Goal: Transaction & Acquisition: Book appointment/travel/reservation

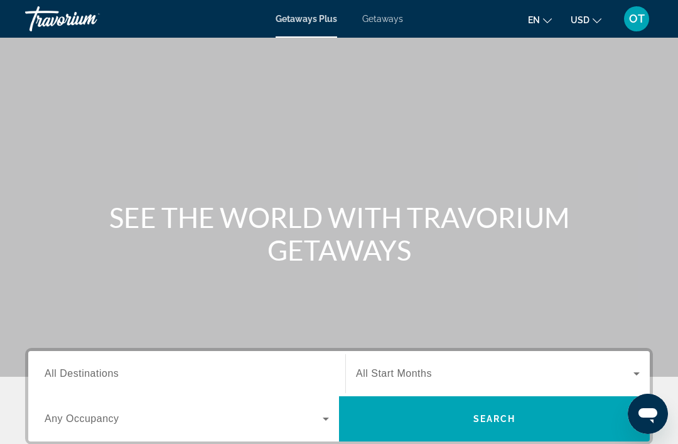
click at [385, 19] on span "Getaways" at bounding box center [382, 19] width 41 height 10
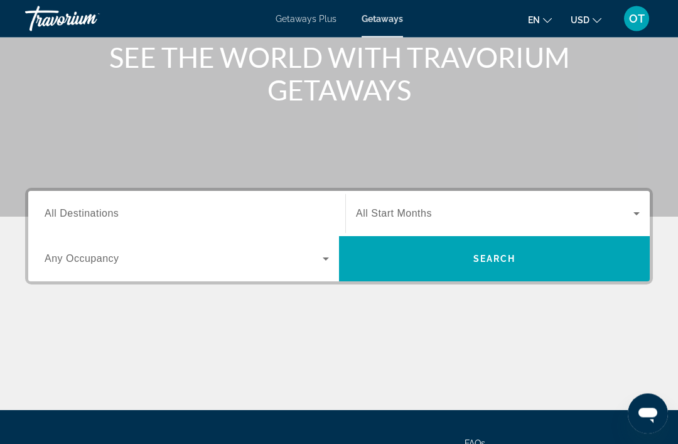
scroll to position [160, 0]
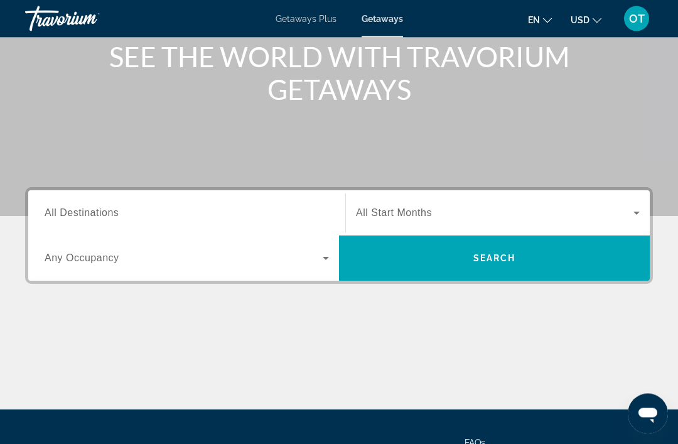
click at [58, 203] on div "Search widget" at bounding box center [187, 214] width 284 height 36
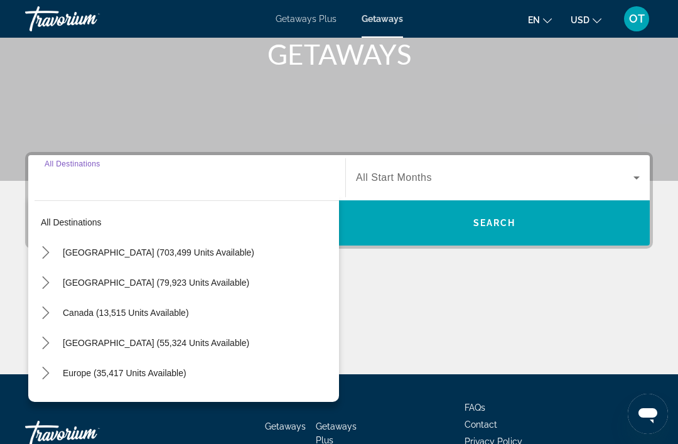
scroll to position [240, 0]
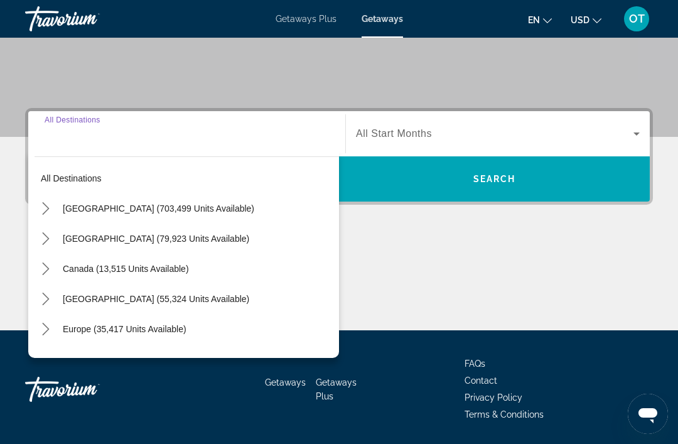
click at [49, 198] on mat-icon "Toggle United States (703,499 units available) submenu" at bounding box center [46, 209] width 22 height 22
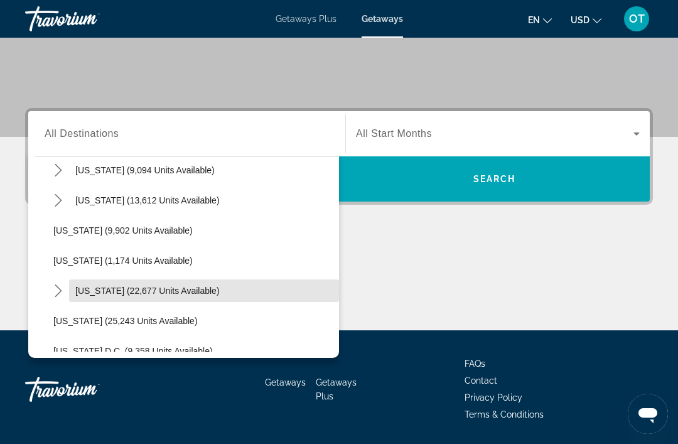
scroll to position [1091, 0]
click at [136, 297] on span "Select destination: Virginia (22,677 units available)" at bounding box center [204, 292] width 270 height 30
type input "**********"
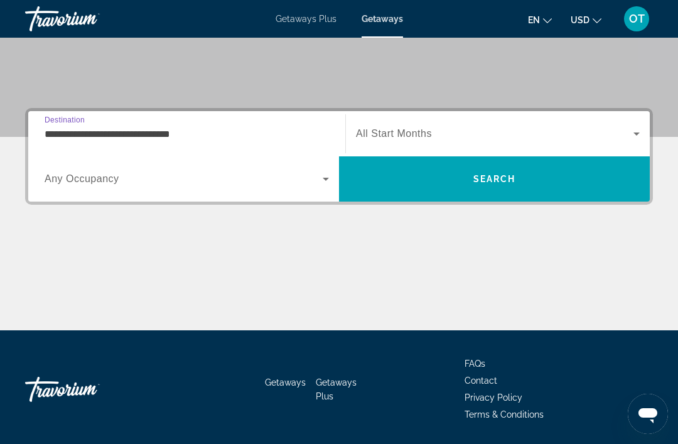
click at [526, 133] on span "Search widget" at bounding box center [494, 133] width 277 height 15
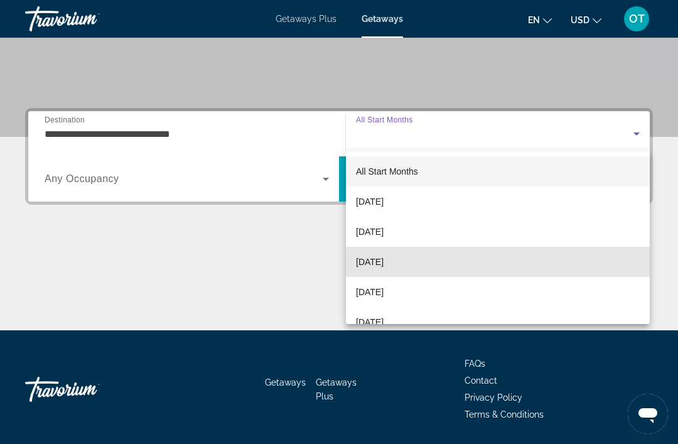
click at [427, 262] on mat-option "[DATE]" at bounding box center [498, 262] width 304 height 30
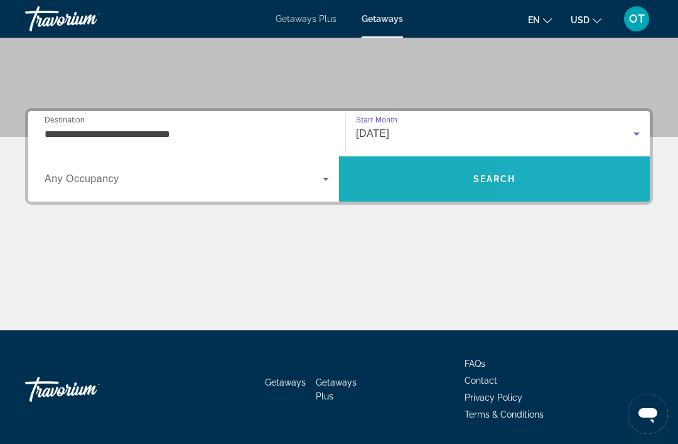
click at [548, 184] on span "Search" at bounding box center [494, 179] width 311 height 30
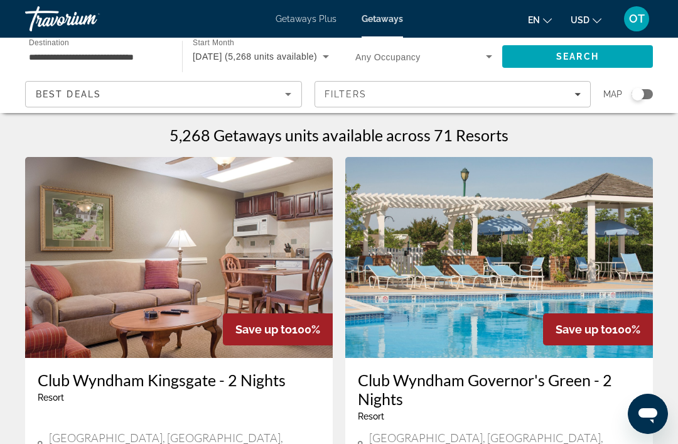
click at [633, 96] on div "Search widget" at bounding box center [637, 94] width 13 height 13
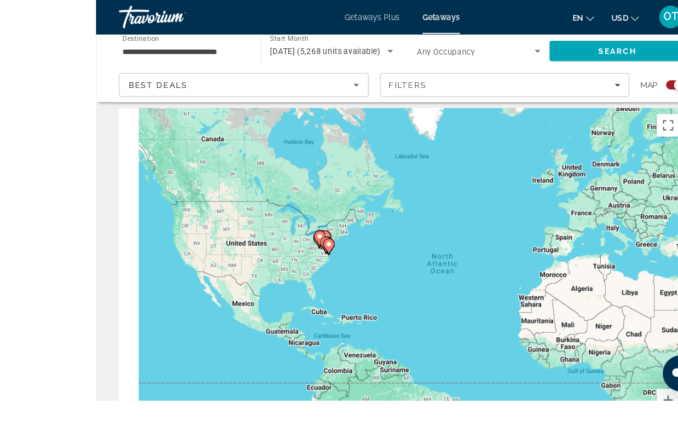
scroll to position [31, 0]
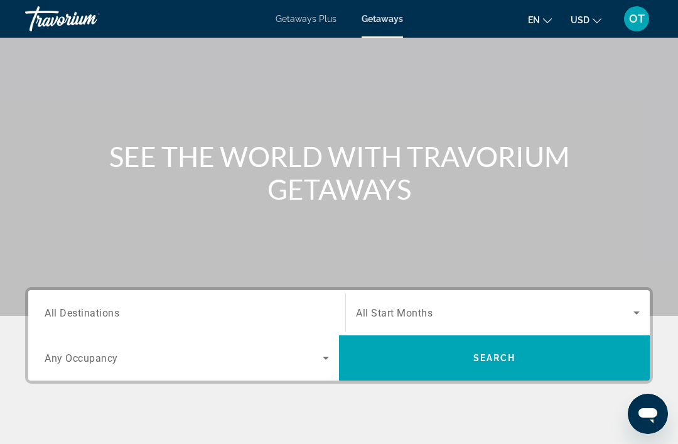
scroll to position [58, 0]
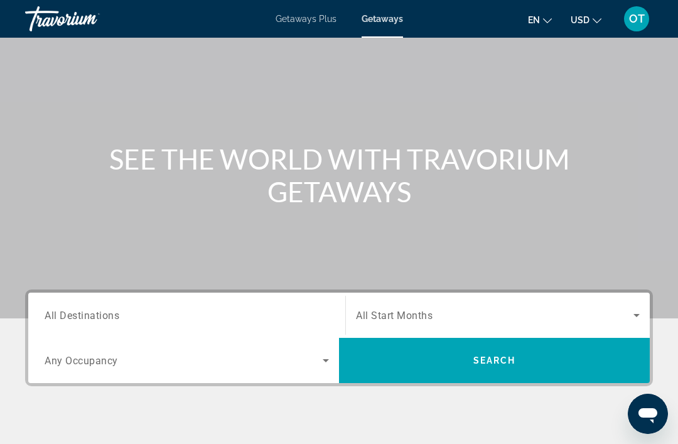
click at [301, 23] on span "Getaways Plus" at bounding box center [305, 19] width 61 height 10
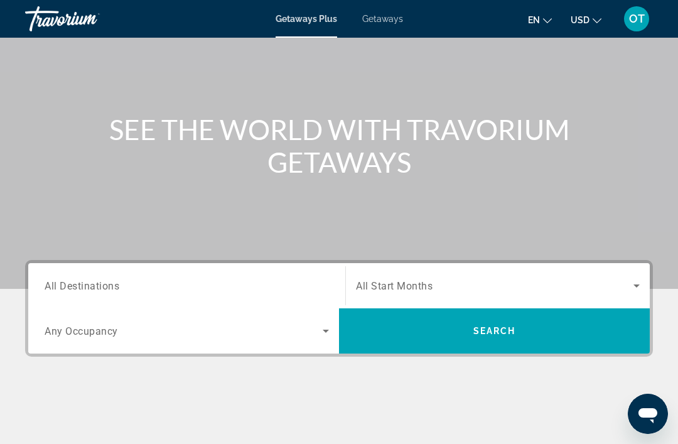
click at [57, 272] on div "Search widget" at bounding box center [187, 286] width 284 height 36
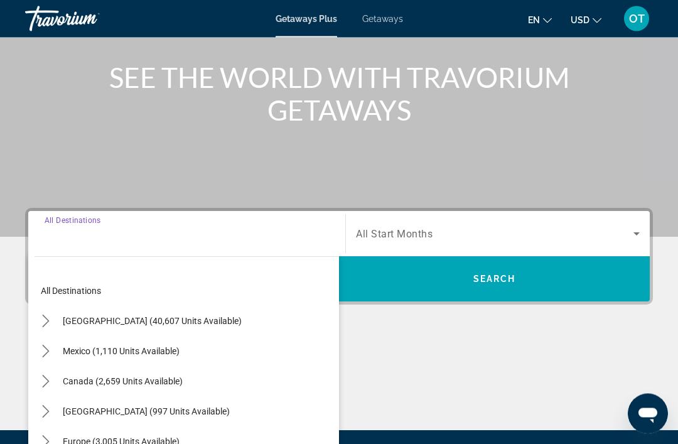
scroll to position [239, 0]
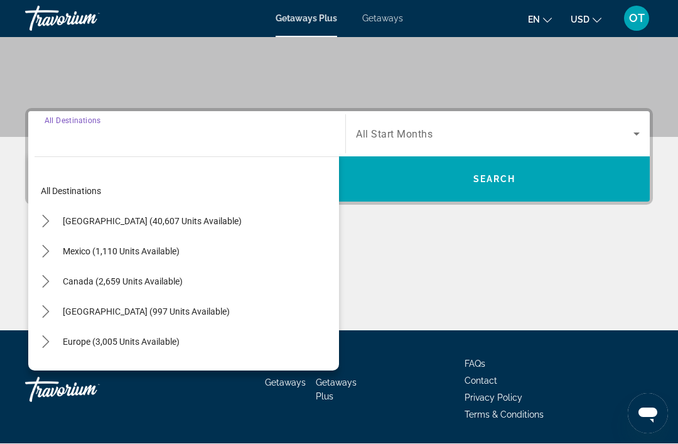
click at [52, 223] on mat-icon "Toggle United States (40,607 units available) submenu" at bounding box center [46, 222] width 22 height 22
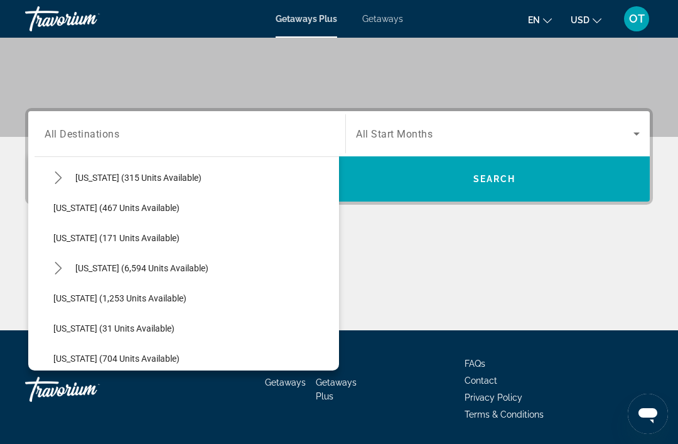
scroll to position [1008, 0]
click at [54, 275] on mat-icon "Toggle Virginia (6,594 units available) submenu" at bounding box center [58, 267] width 22 height 22
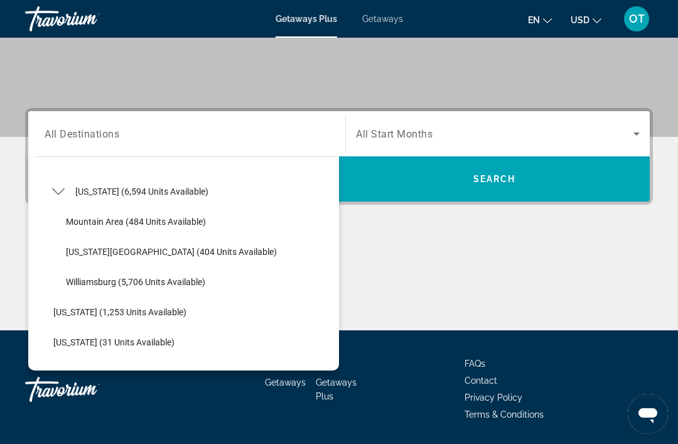
scroll to position [1086, 0]
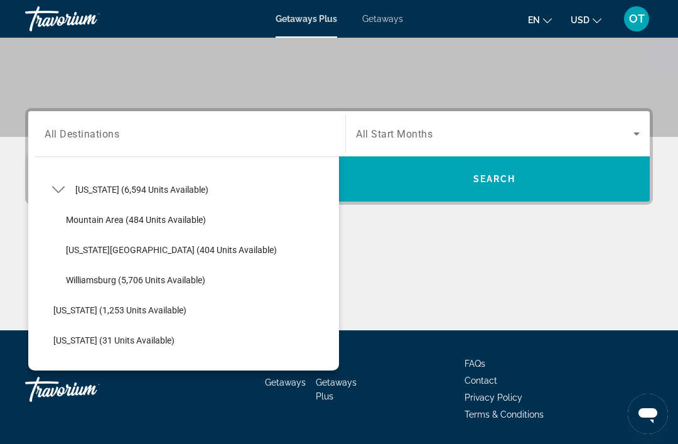
click at [172, 221] on span "Mountain Area (484 units available)" at bounding box center [136, 220] width 140 height 10
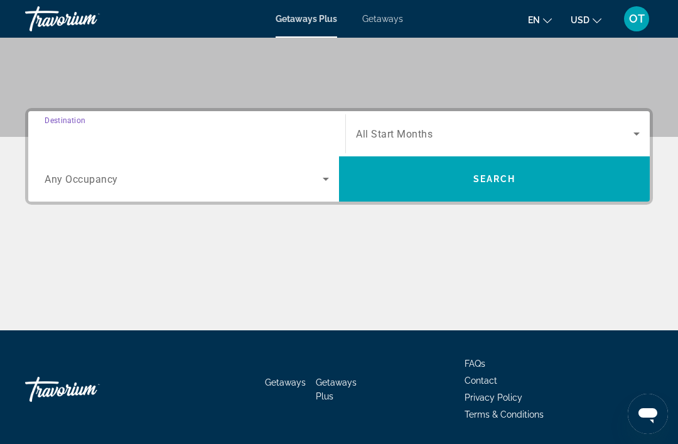
type input "**********"
click at [622, 133] on span "Search widget" at bounding box center [494, 133] width 277 height 15
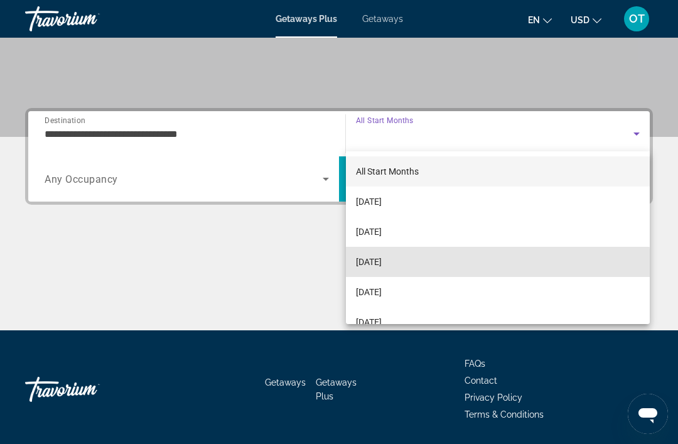
click at [382, 266] on span "[DATE]" at bounding box center [369, 261] width 26 height 15
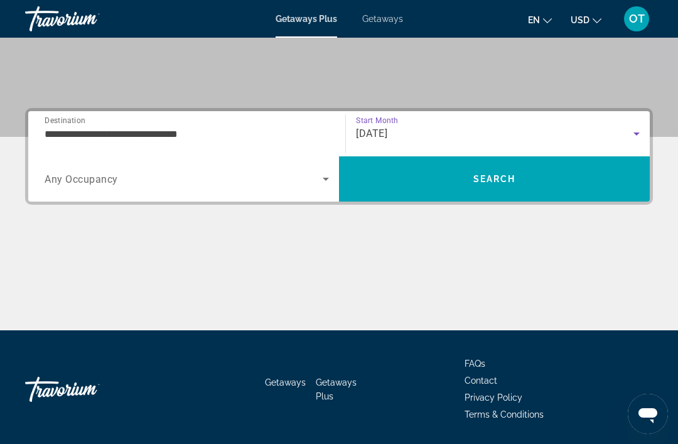
click at [520, 184] on span "Search" at bounding box center [494, 179] width 311 height 30
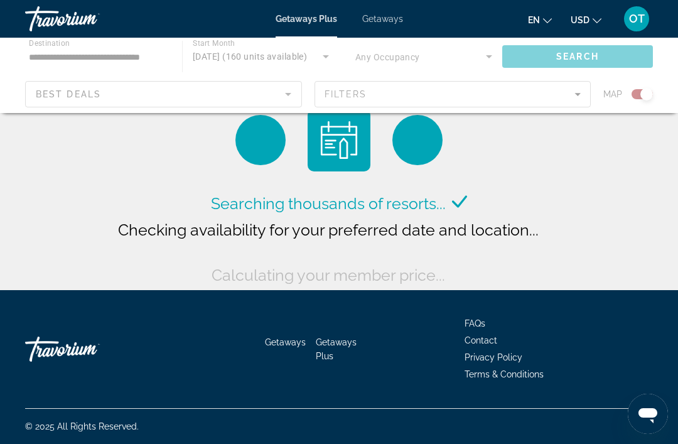
click at [636, 94] on div "Main content" at bounding box center [339, 75] width 678 height 75
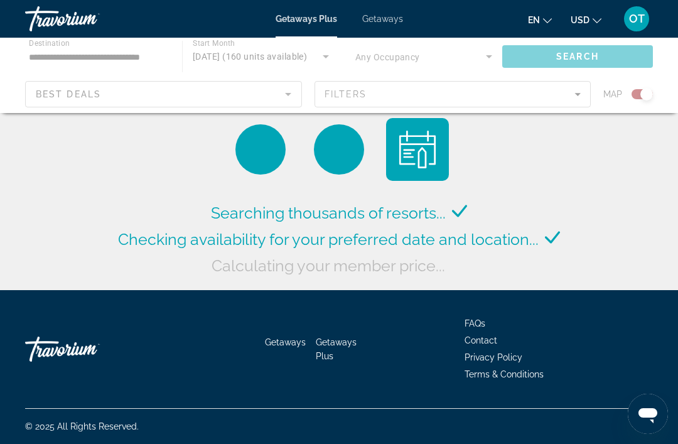
click at [653, 92] on div "Main content" at bounding box center [339, 75] width 678 height 75
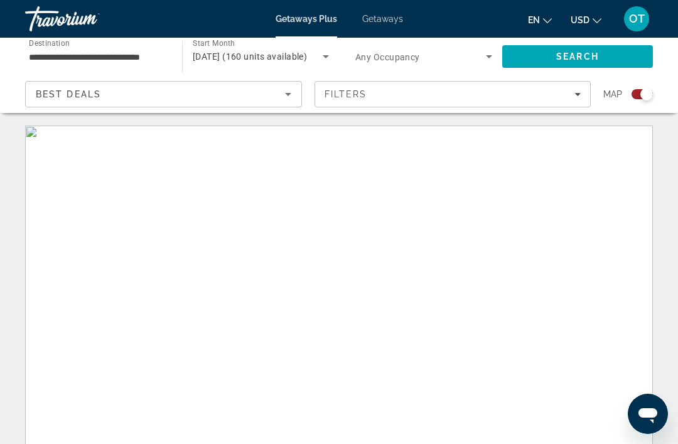
click at [634, 98] on div "Search widget" at bounding box center [641, 94] width 21 height 10
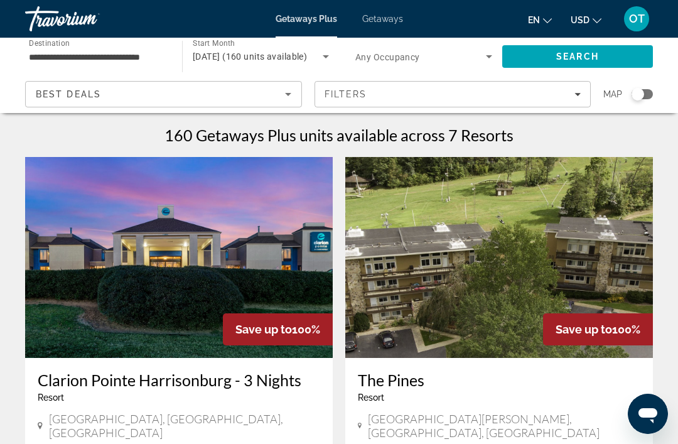
click at [379, 19] on span "Getaways" at bounding box center [382, 19] width 41 height 10
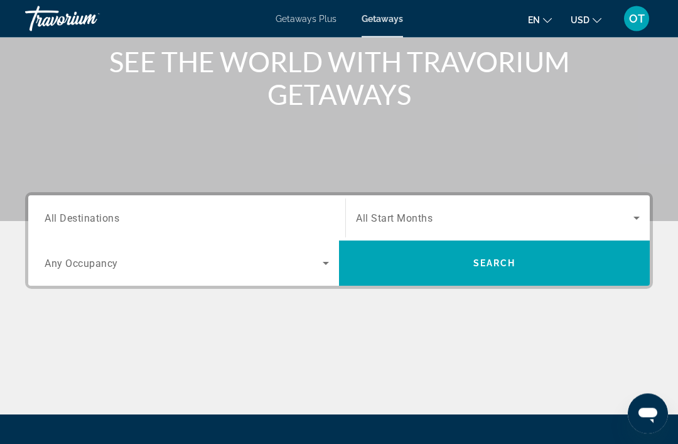
click at [55, 217] on span "All Destinations" at bounding box center [82, 218] width 75 height 12
click at [55, 217] on input "Destination All Destinations" at bounding box center [187, 218] width 284 height 15
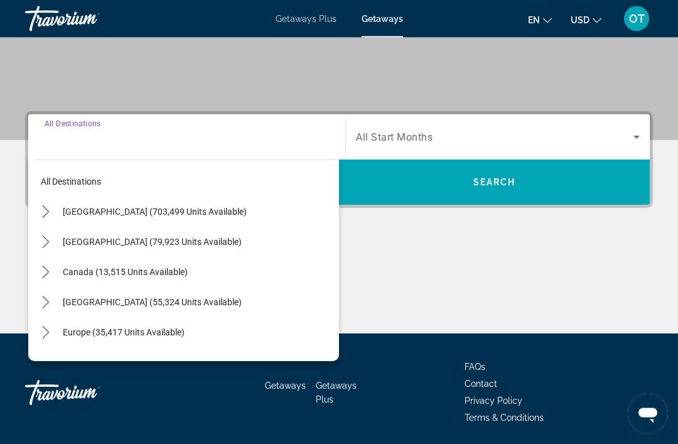
scroll to position [240, 0]
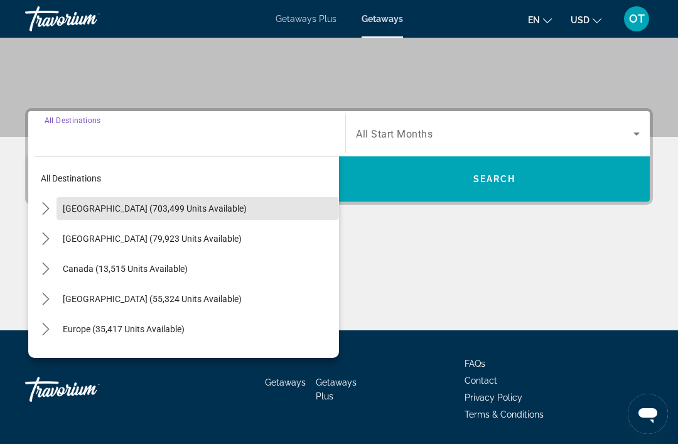
click at [57, 210] on span "Select destination: United States (703,499 units available)" at bounding box center [197, 208] width 282 height 30
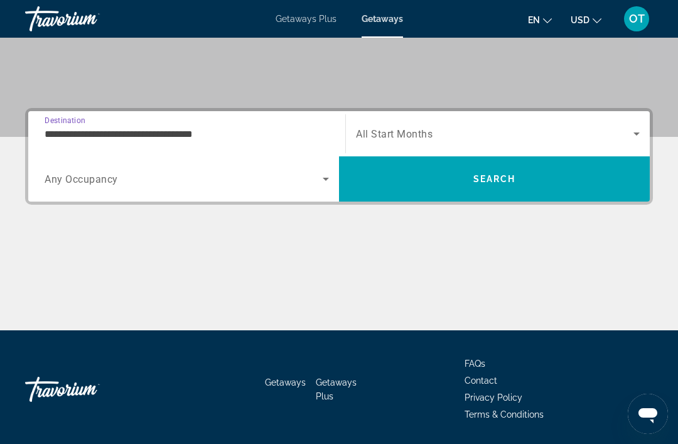
click at [148, 141] on input "**********" at bounding box center [187, 134] width 284 height 15
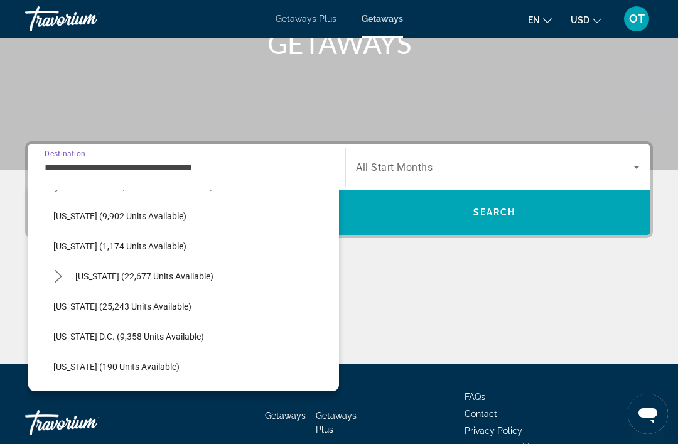
scroll to position [1142, 0]
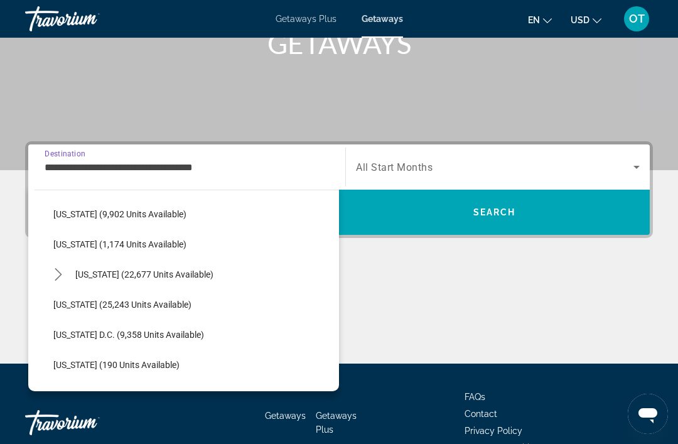
click at [52, 276] on icon "Toggle Virginia (22,677 units available) submenu" at bounding box center [58, 274] width 13 height 13
click at [171, 306] on span "Mountain Area (1,965 units available)" at bounding box center [139, 304] width 147 height 10
type input "**********"
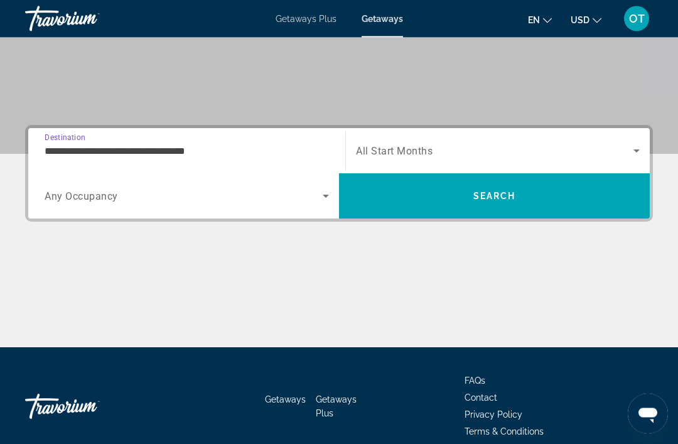
scroll to position [239, 0]
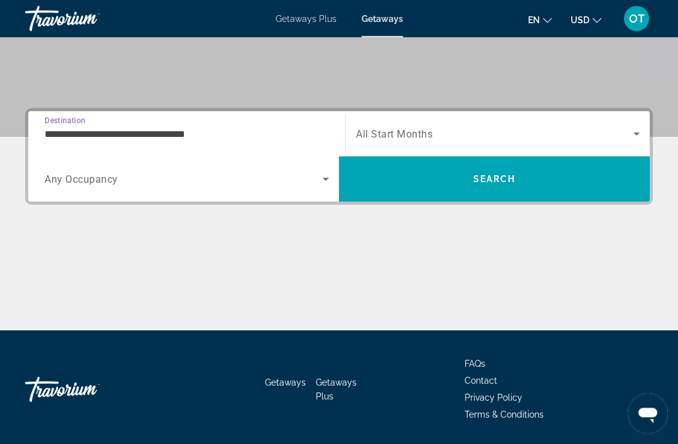
click at [624, 137] on span "Search widget" at bounding box center [494, 134] width 277 height 15
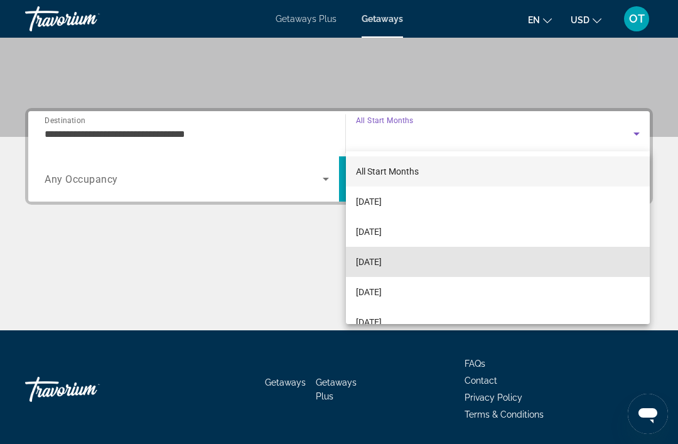
click at [382, 255] on span "[DATE]" at bounding box center [369, 261] width 26 height 15
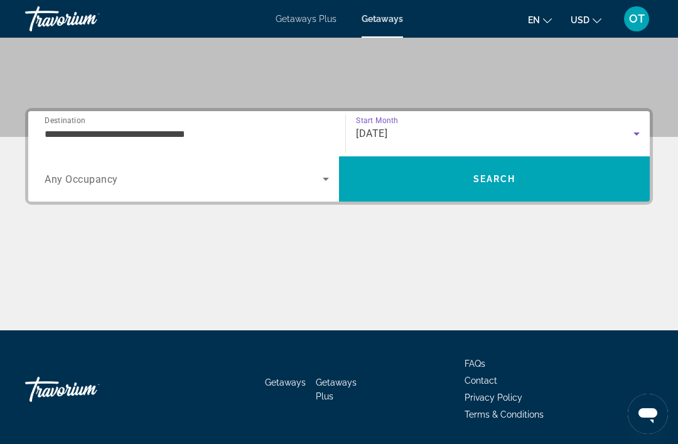
click at [516, 185] on span "Search" at bounding box center [494, 179] width 311 height 30
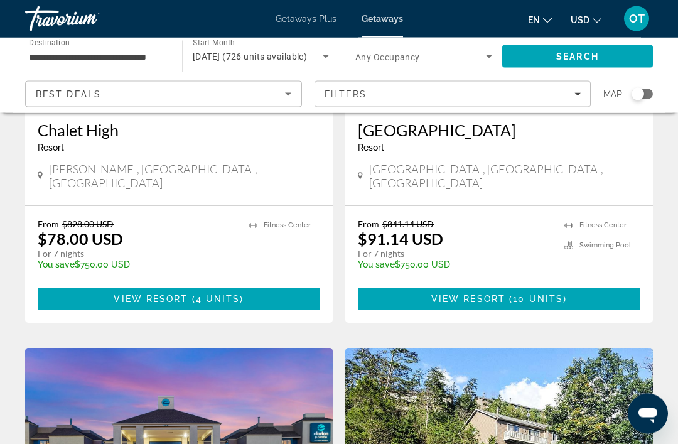
scroll to position [1095, 0]
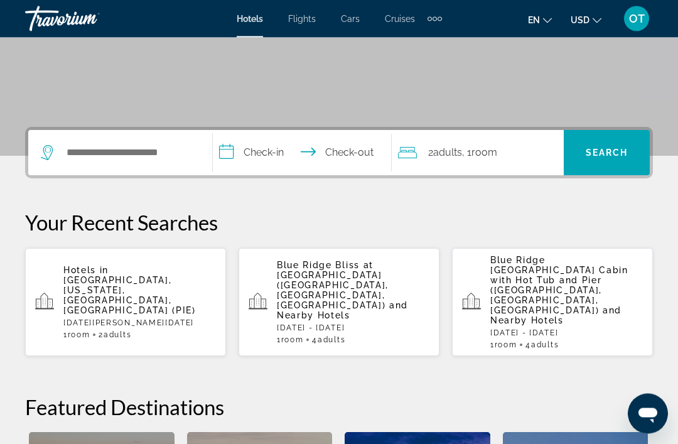
scroll to position [224, 0]
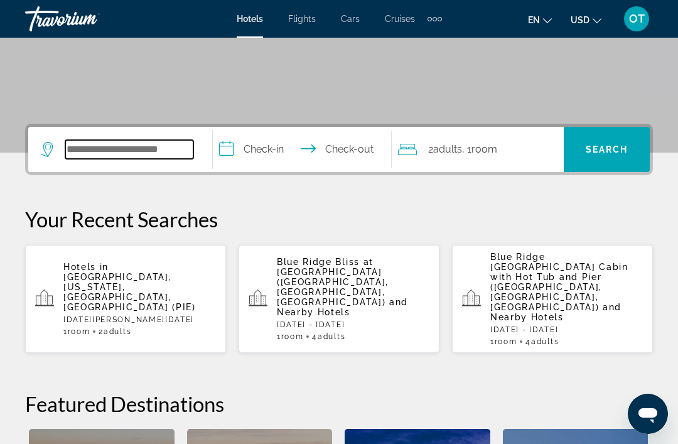
click at [77, 154] on input "Search hotel destination" at bounding box center [129, 149] width 128 height 19
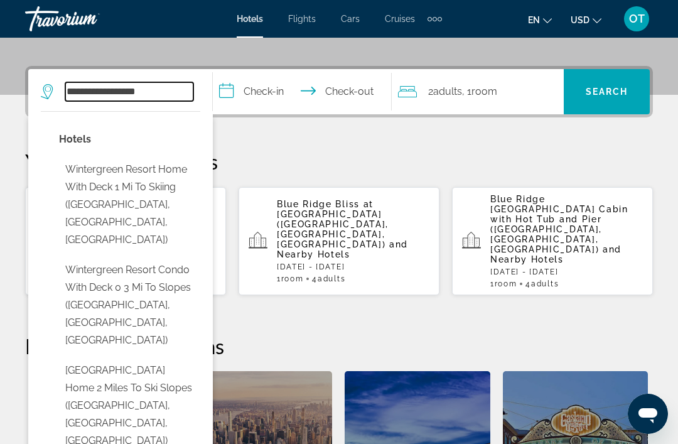
scroll to position [282, 0]
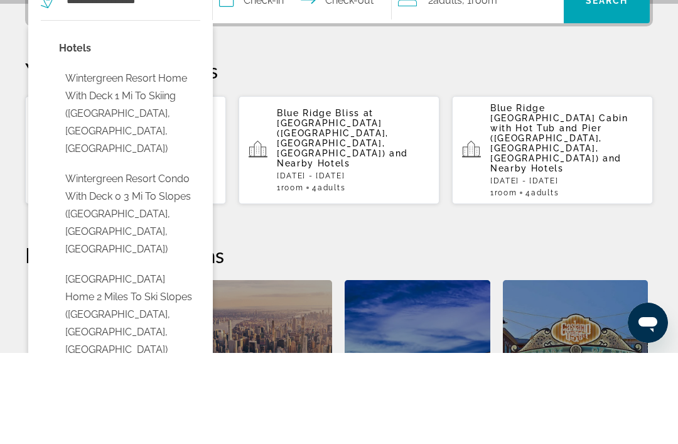
click at [154, 158] on button "Wintergreen Resort Home with Deck 1 Mi to Skiing (Lyndhurst, VA, US)" at bounding box center [129, 205] width 141 height 94
type input "**********"
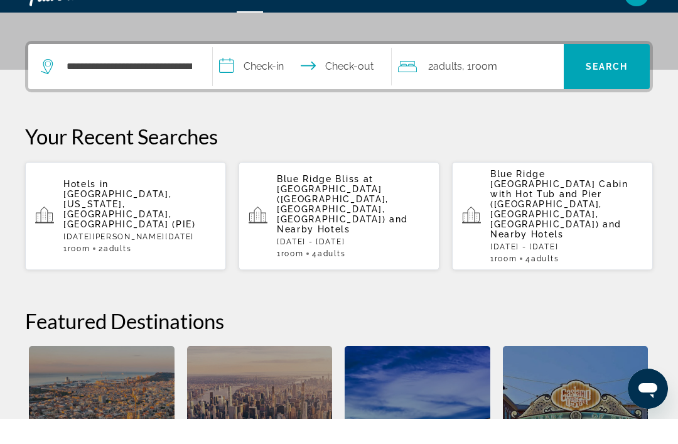
click at [245, 75] on input "**********" at bounding box center [304, 93] width 183 height 49
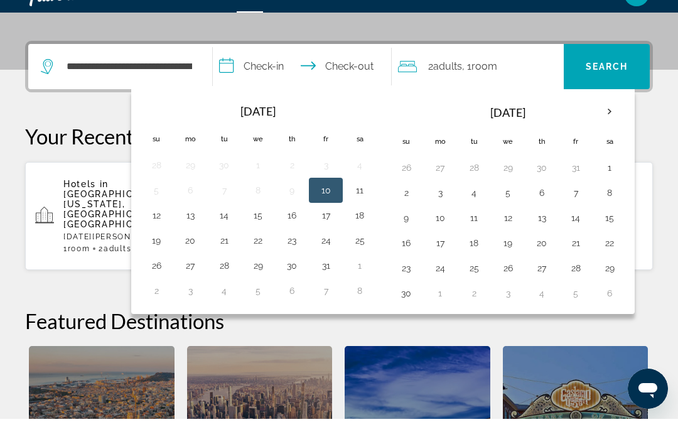
scroll to position [307, 0]
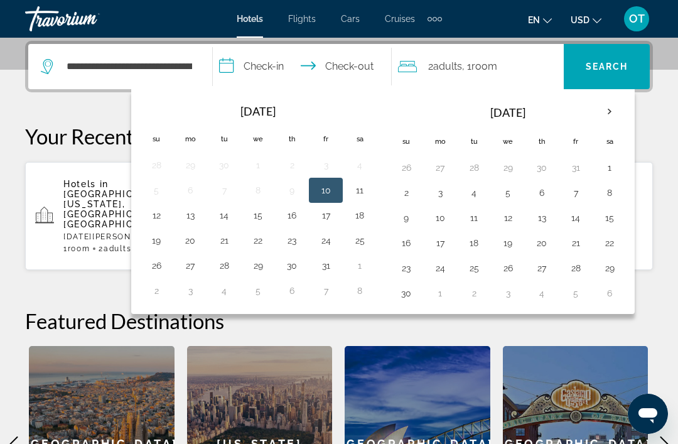
click at [615, 110] on th "Next month" at bounding box center [609, 112] width 34 height 28
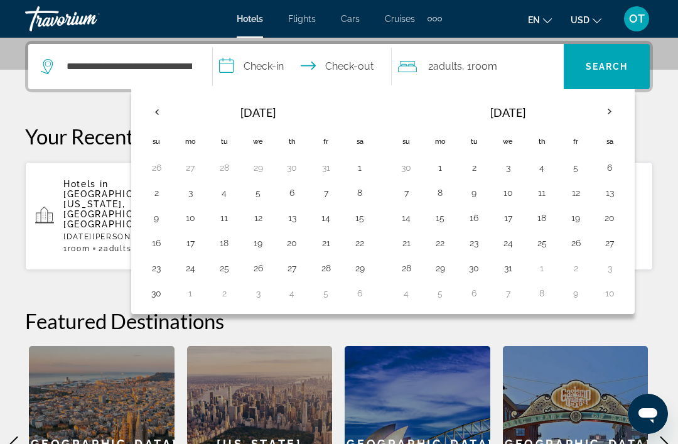
click at [505, 248] on button "24" at bounding box center [508, 243] width 20 height 18
click at [606, 122] on th "Next month" at bounding box center [609, 112] width 34 height 28
click at [533, 171] on button "1" at bounding box center [542, 168] width 20 height 18
type input "**********"
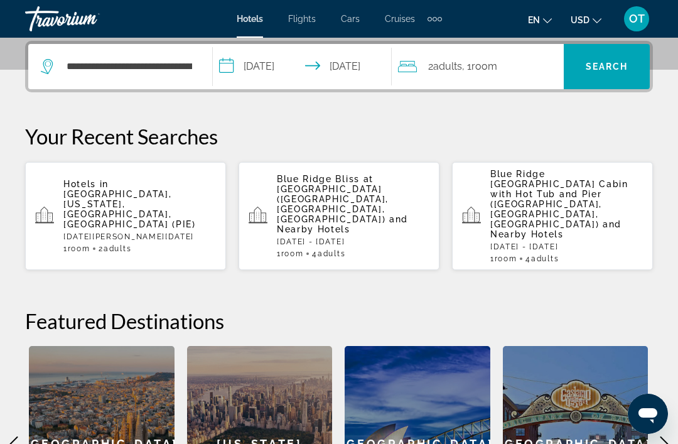
click at [504, 72] on div "2 Adult Adults , 1 Room rooms" at bounding box center [481, 67] width 166 height 18
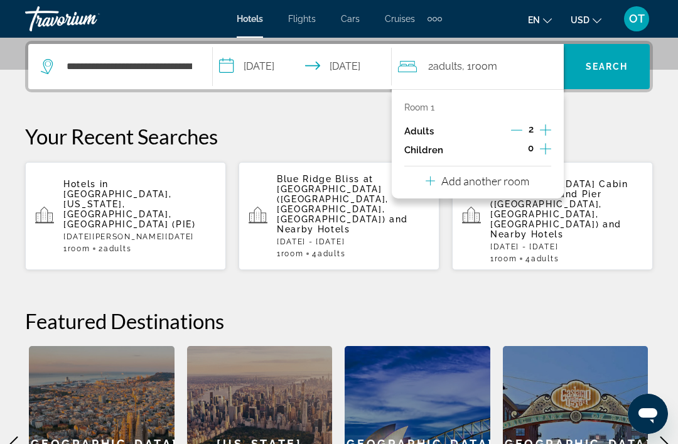
click at [547, 128] on icon "Increment adults" at bounding box center [545, 129] width 11 height 15
click at [545, 132] on icon "Increment adults" at bounding box center [545, 129] width 11 height 15
click at [620, 67] on span "Search" at bounding box center [606, 66] width 43 height 10
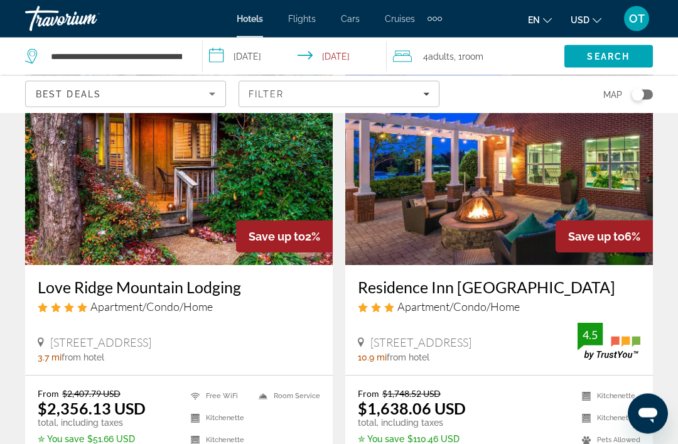
scroll to position [94, 0]
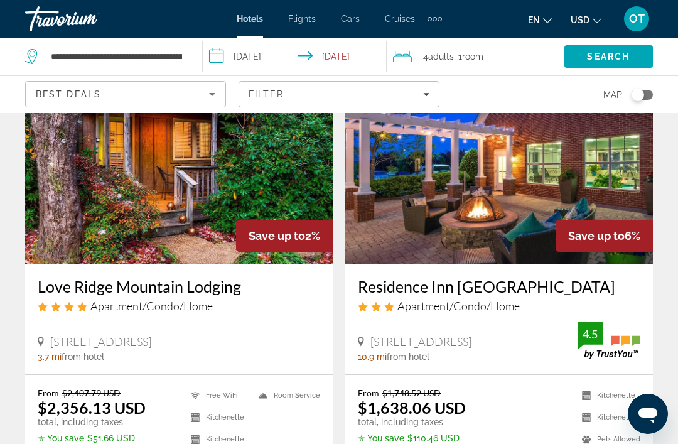
click at [160, 295] on h3 "Love Ridge Mountain Lodging" at bounding box center [179, 286] width 282 height 19
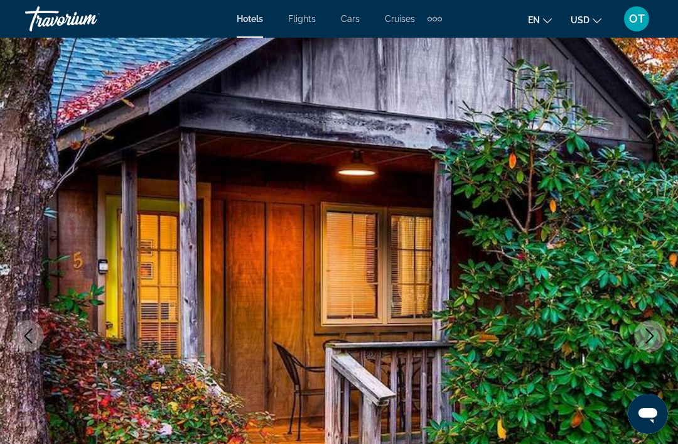
click at [655, 338] on icon "Next image" at bounding box center [649, 335] width 15 height 15
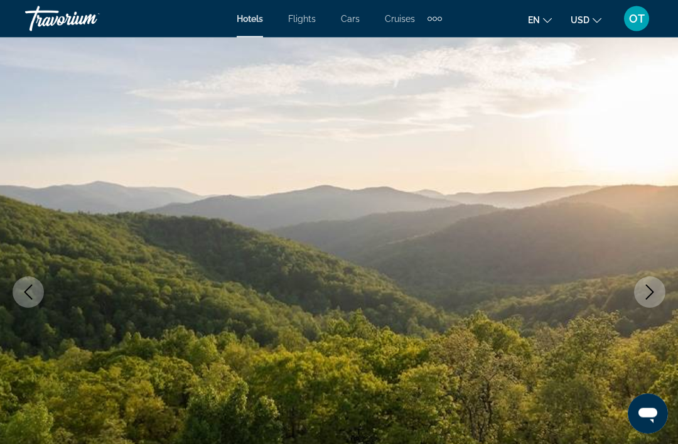
scroll to position [49, 0]
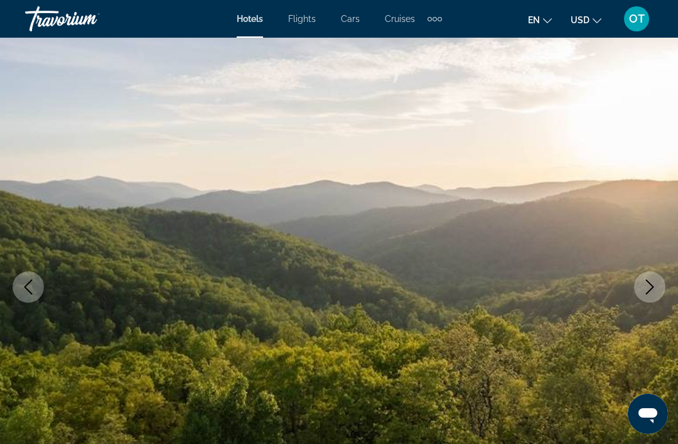
click at [651, 299] on button "Next image" at bounding box center [649, 286] width 31 height 31
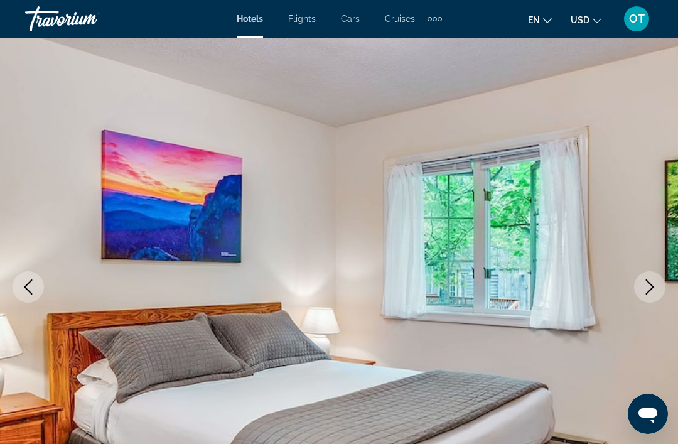
click at [648, 294] on button "Next image" at bounding box center [649, 286] width 31 height 31
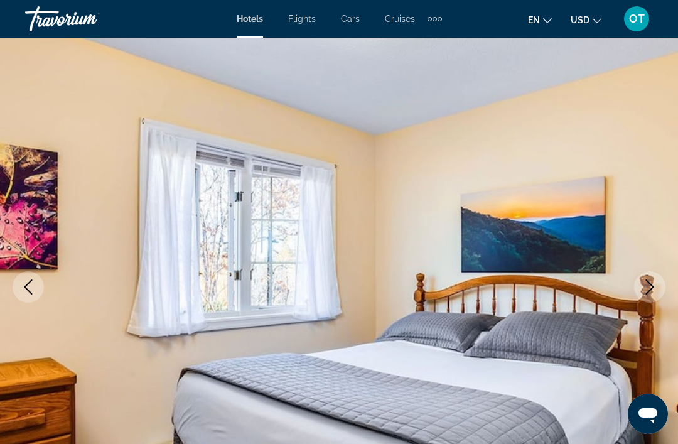
click at [27, 294] on icon "Previous image" at bounding box center [28, 286] width 15 height 15
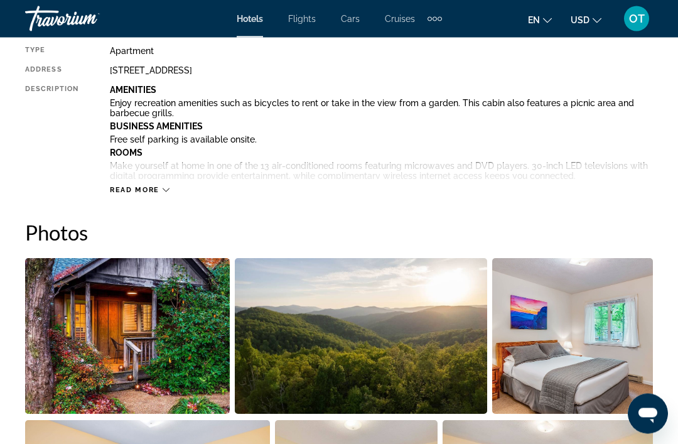
scroll to position [694, 0]
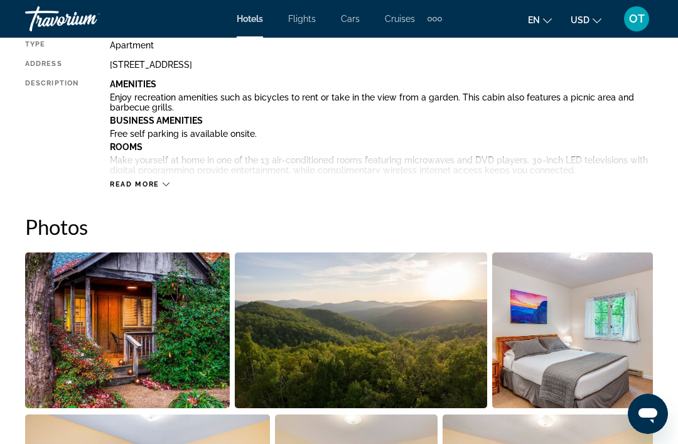
click at [149, 188] on span "Read more" at bounding box center [135, 184] width 50 height 8
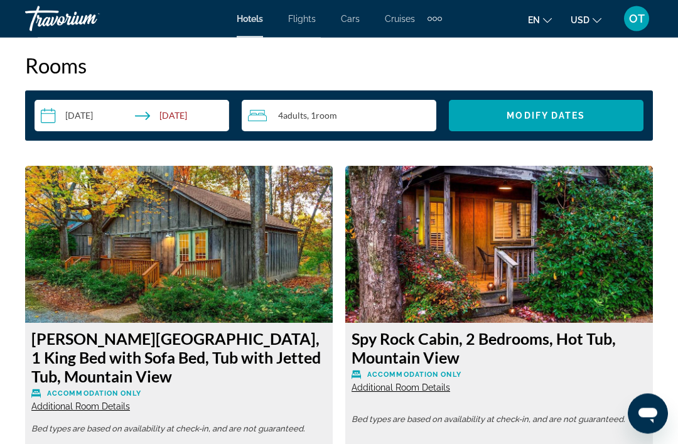
scroll to position [2436, 0]
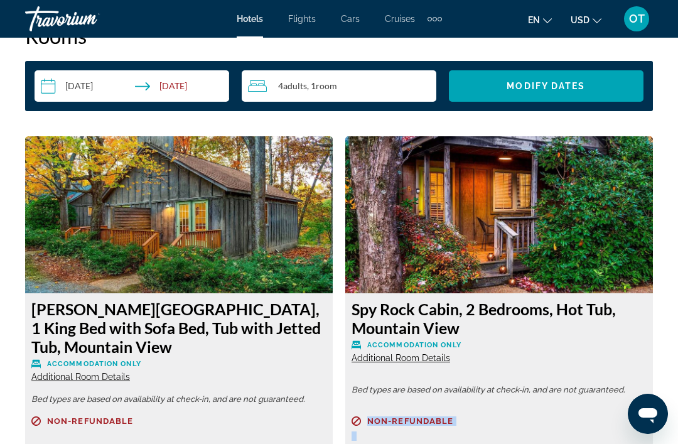
click at [618, 336] on div "Spy Rock Cabin, 2 Bedrooms, Hot Tub, Mountain View Accommodation Only Additiona…" at bounding box center [498, 331] width 295 height 64
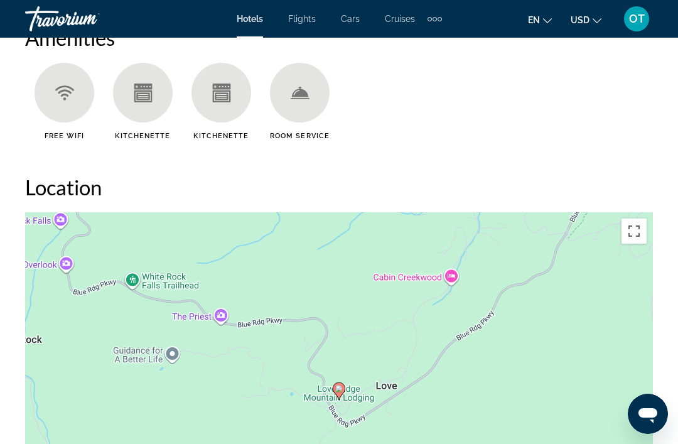
scroll to position [1844, 0]
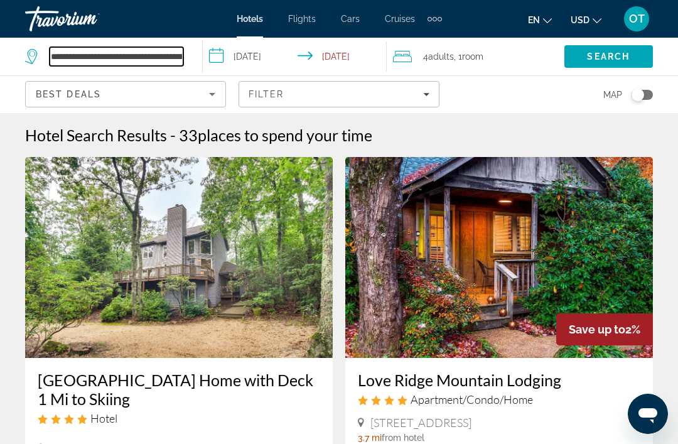
click at [144, 48] on input "**********" at bounding box center [117, 56] width 134 height 19
click at [35, 57] on icon "Search widget" at bounding box center [32, 56] width 15 height 15
click at [41, 69] on div "**********" at bounding box center [107, 57] width 164 height 38
click at [181, 65] on input "**********" at bounding box center [117, 56] width 134 height 19
click at [174, 55] on input "**********" at bounding box center [117, 56] width 134 height 19
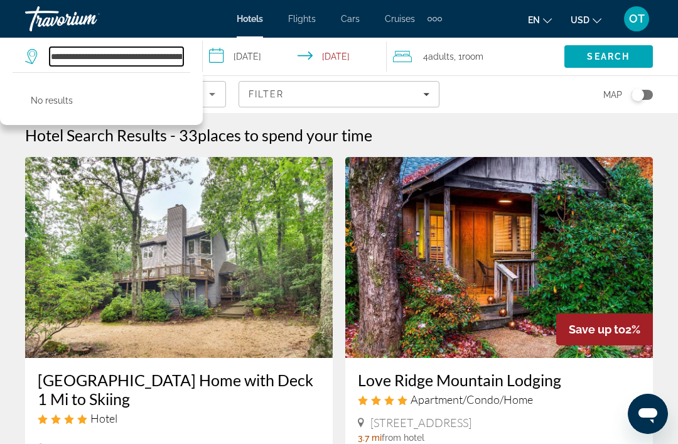
click at [174, 58] on input "**********" at bounding box center [117, 56] width 134 height 19
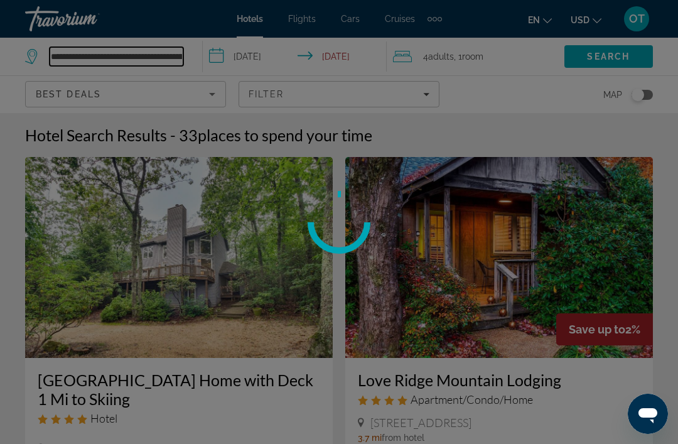
click at [174, 58] on input "**********" at bounding box center [117, 56] width 134 height 19
click at [168, 67] on div at bounding box center [339, 222] width 678 height 444
click at [152, 55] on input "**********" at bounding box center [117, 56] width 134 height 19
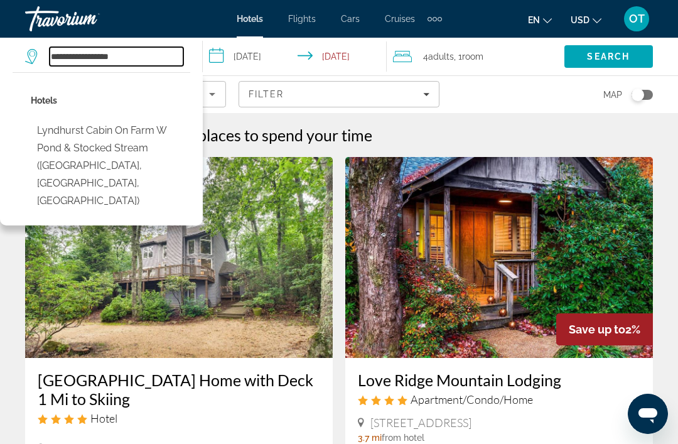
click at [143, 60] on input "**********" at bounding box center [117, 56] width 134 height 19
type input "*"
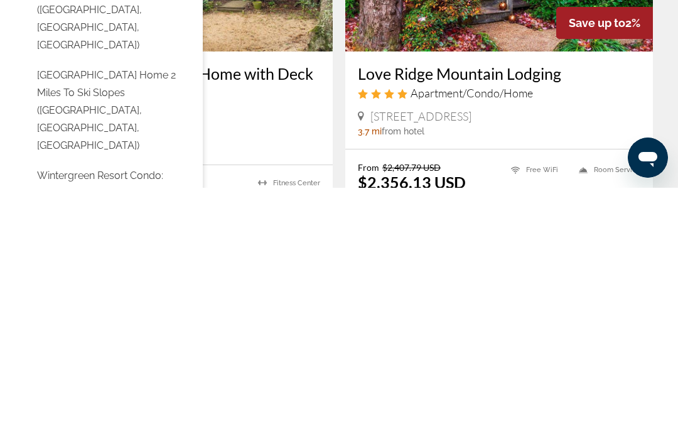
scroll to position [51, 0]
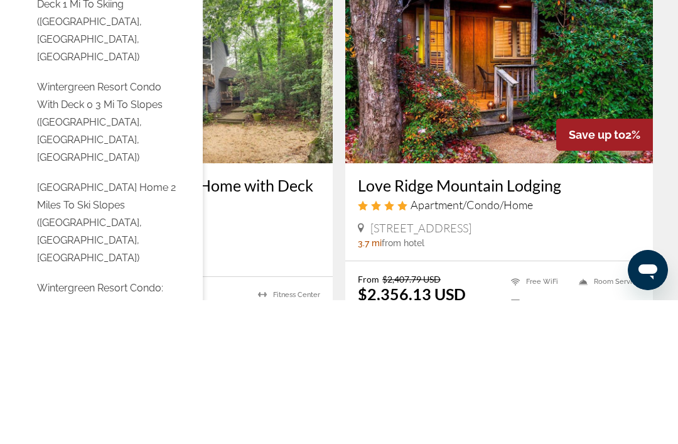
click at [137, 319] on button "Wintergreen Resort Home 2 Miles to Ski Slopes (Roseland, VA, US)" at bounding box center [110, 366] width 159 height 94
type input "**********"
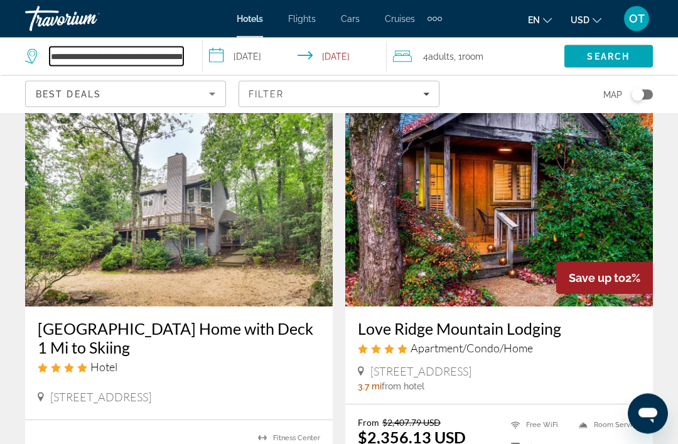
scroll to position [50, 0]
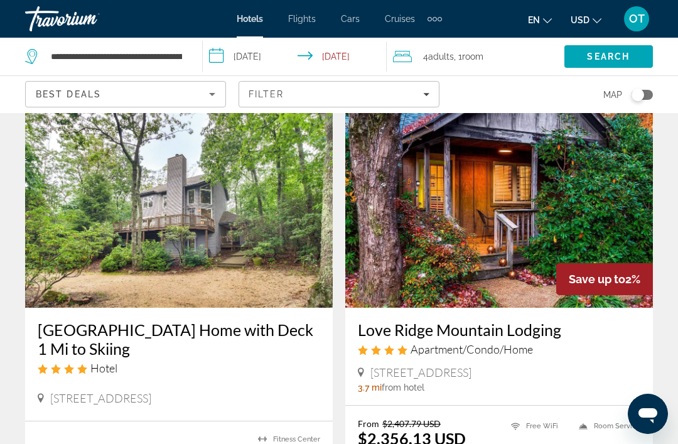
click at [607, 67] on span "Search" at bounding box center [608, 56] width 88 height 30
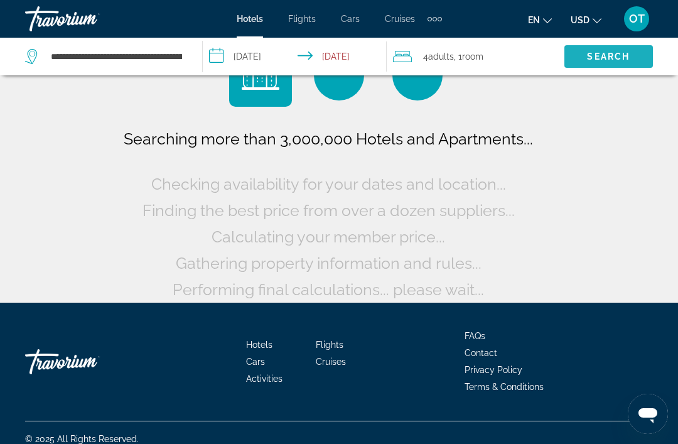
scroll to position [23, 0]
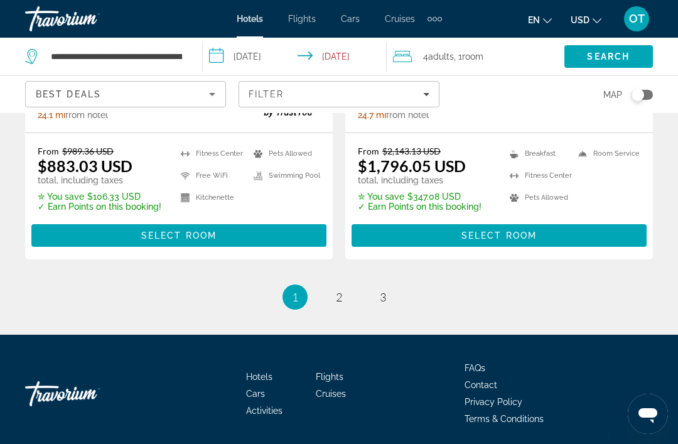
scroll to position [2690, 0]
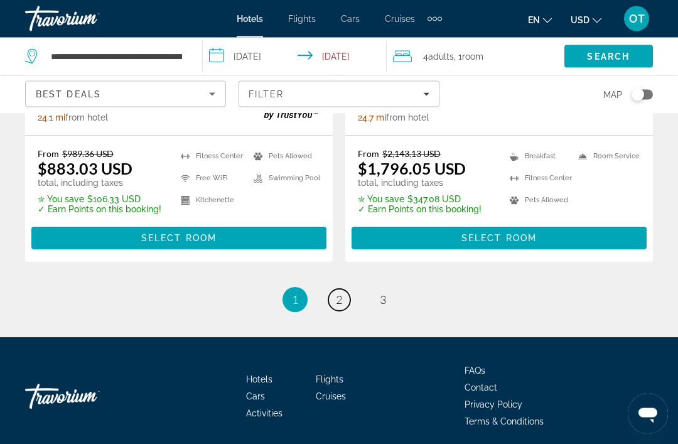
click at [336, 294] on span "2" at bounding box center [339, 300] width 6 height 14
